Goal: Information Seeking & Learning: Learn about a topic

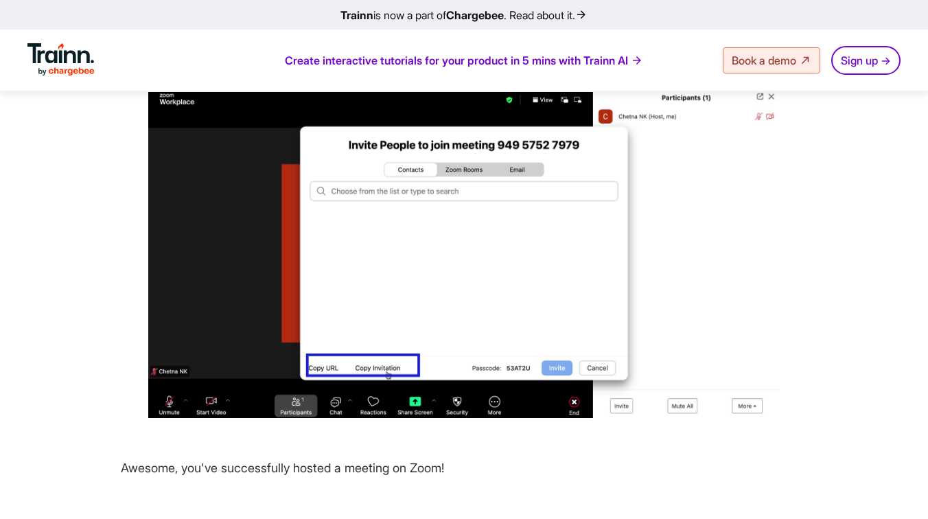
scroll to position [3214, 0]
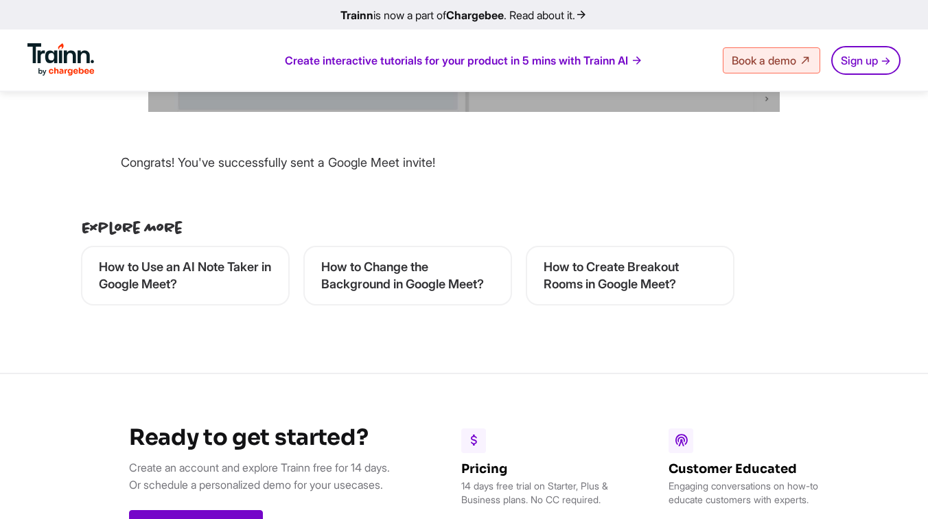
scroll to position [4031, 0]
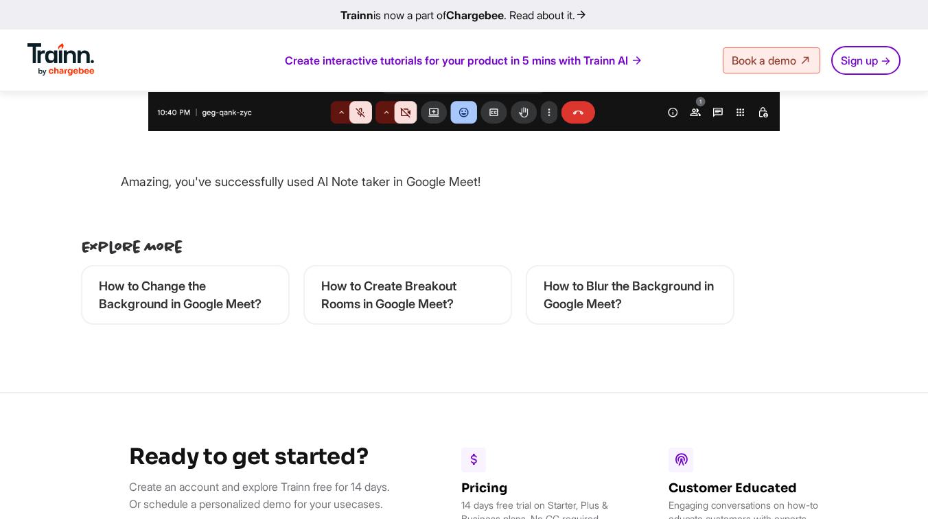
scroll to position [2752, 0]
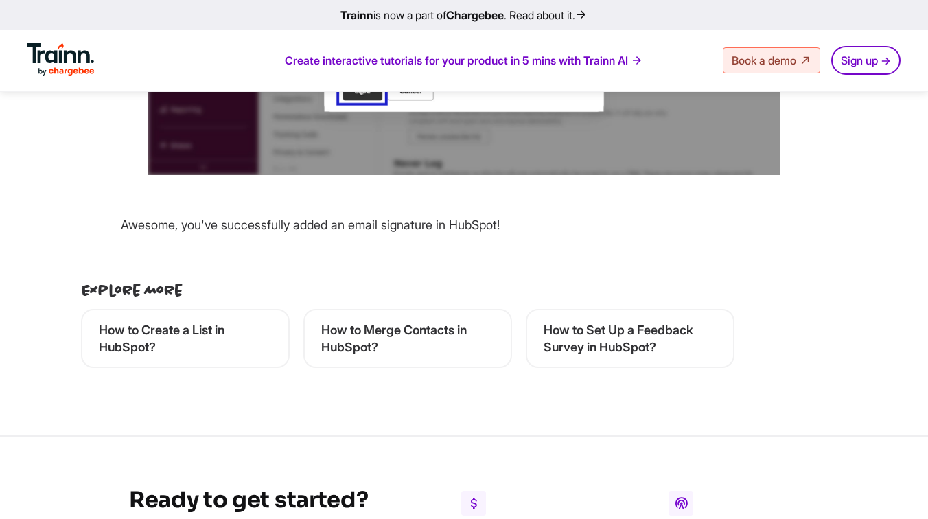
scroll to position [3442, 0]
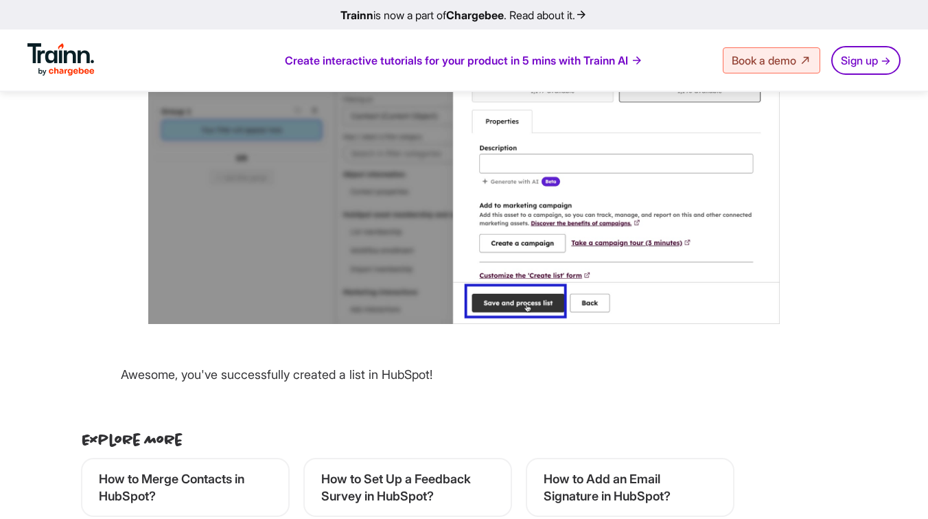
scroll to position [4766, 0]
